Goal: Task Accomplishment & Management: Manage account settings

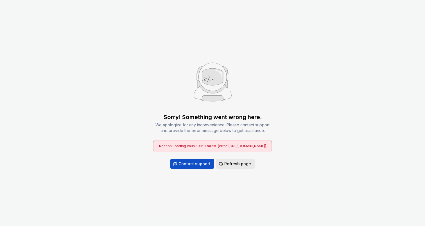
click at [236, 166] on span "Refresh page" at bounding box center [237, 164] width 27 height 6
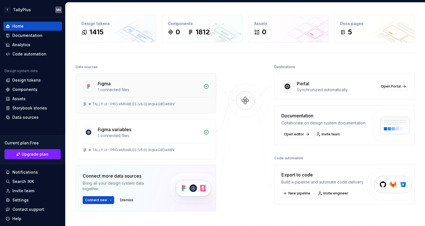
scroll to position [15, 0]
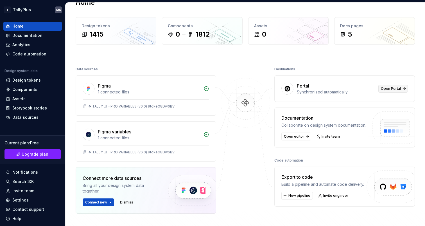
click at [398, 88] on link "Open Portal" at bounding box center [392, 89] width 29 height 8
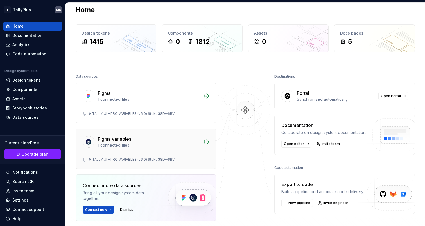
scroll to position [0, 0]
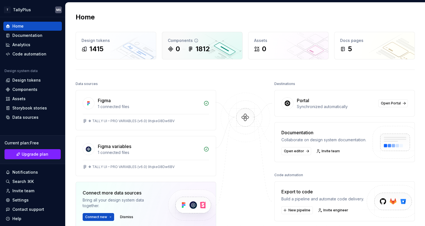
click at [207, 39] on div "Components" at bounding box center [202, 41] width 69 height 6
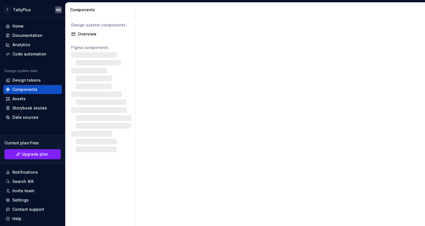
click at [202, 48] on div at bounding box center [280, 114] width 289 height 223
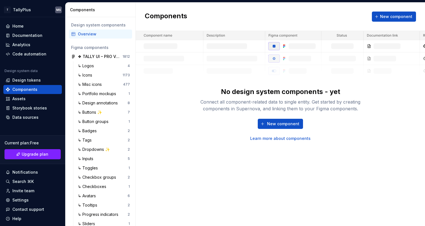
click at [195, 135] on div "New component Learn more about components" at bounding box center [280, 130] width 180 height 22
click at [91, 65] on div "↳ Logos" at bounding box center [87, 66] width 18 height 6
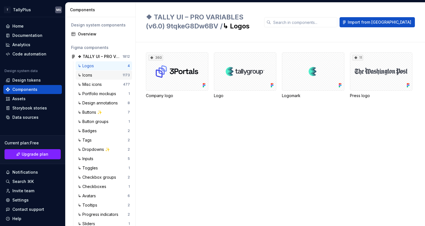
click at [93, 77] on div "↳ Icons" at bounding box center [86, 75] width 17 height 6
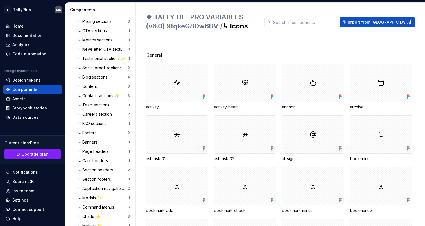
scroll to position [295, 0]
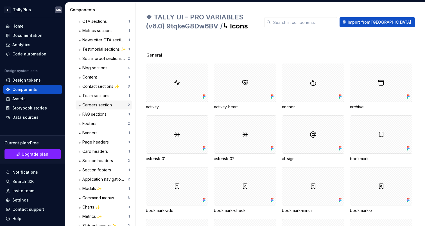
click at [95, 105] on div "↳ Careers section" at bounding box center [96, 105] width 36 height 6
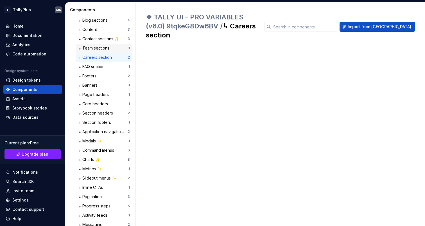
scroll to position [349, 0]
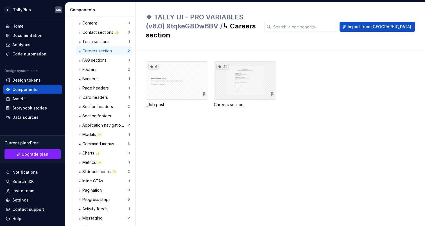
click at [235, 83] on div "24" at bounding box center [245, 80] width 62 height 38
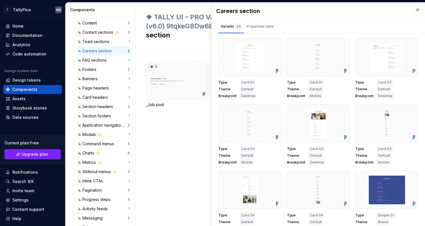
click at [216, 74] on div "Type Card 01 Theme Default Breakpoint Desktop Type Card 01 Theme Default Breakp…" at bounding box center [317, 133] width 213 height 190
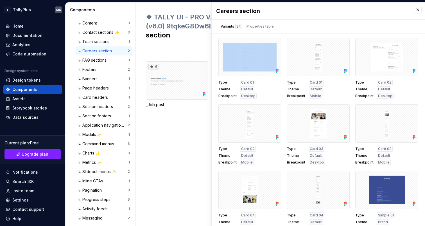
click at [216, 74] on div "Type Card 01 Theme Default Breakpoint Desktop Type Card 01 Theme Default Breakp…" at bounding box center [317, 133] width 213 height 190
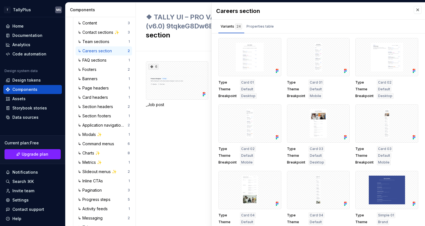
click at [213, 81] on div "Type Card 01 Theme Default Breakpoint Desktop Type Card 01 Theme Default Breakp…" at bounding box center [317, 133] width 213 height 190
click at [179, 119] on div "6 _Job post 24 Careers section" at bounding box center [285, 138] width 279 height 174
click at [415, 8] on button "button" at bounding box center [417, 10] width 8 height 8
click at [413, 9] on button "button" at bounding box center [417, 10] width 8 height 8
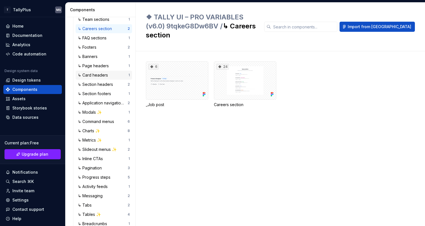
scroll to position [453, 0]
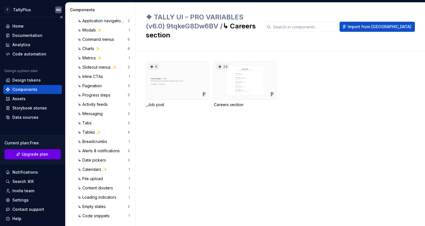
click at [22, 154] on span "Upgrade plan" at bounding box center [35, 154] width 27 height 6
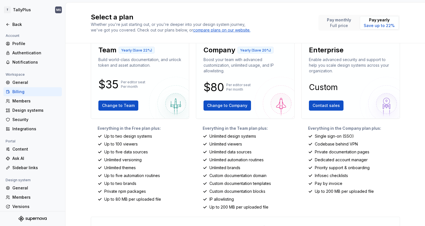
scroll to position [12, 0]
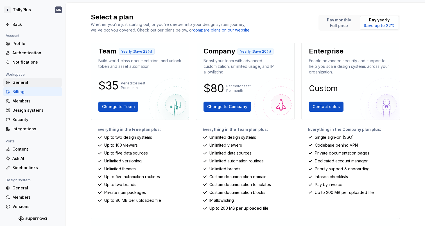
click at [23, 81] on div "General" at bounding box center [35, 82] width 47 height 6
click at [23, 101] on div "Members" at bounding box center [35, 101] width 47 height 6
click at [24, 102] on div "Members" at bounding box center [35, 101] width 47 height 6
click at [22, 97] on div "Members" at bounding box center [32, 100] width 58 height 9
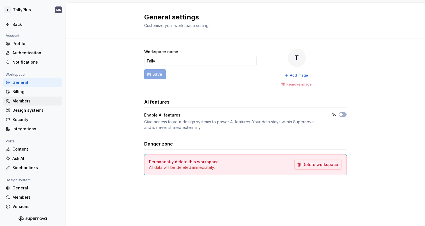
click at [23, 99] on div "Members" at bounding box center [35, 101] width 47 height 6
click at [28, 112] on div "Design systems" at bounding box center [35, 110] width 47 height 6
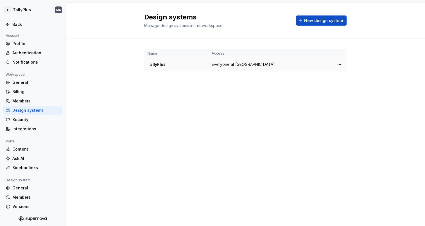
click at [172, 62] on div "TallyPlus" at bounding box center [175, 65] width 57 height 6
click at [339, 61] on html "T TallyPlus MS Back Account Profile Authentication Notifications Workspace Gene…" at bounding box center [212, 113] width 425 height 226
click at [353, 86] on div "Design system settings" at bounding box center [371, 84] width 53 height 6
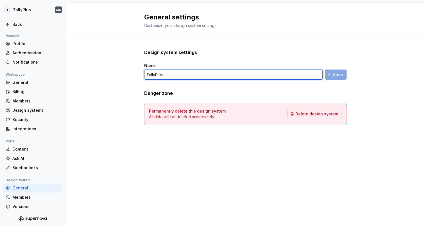
click at [169, 75] on input "TallyPlus" at bounding box center [233, 74] width 178 height 10
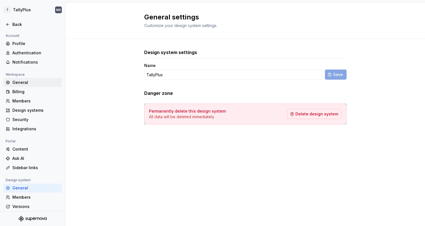
click at [20, 80] on div "General" at bounding box center [35, 82] width 47 height 6
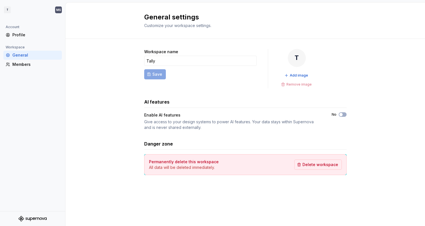
click at [227, 90] on div "Workspace name Tally Save T Add image Remove image AI features Enable AI featur…" at bounding box center [245, 112] width 202 height 126
